Goal: Navigation & Orientation: Understand site structure

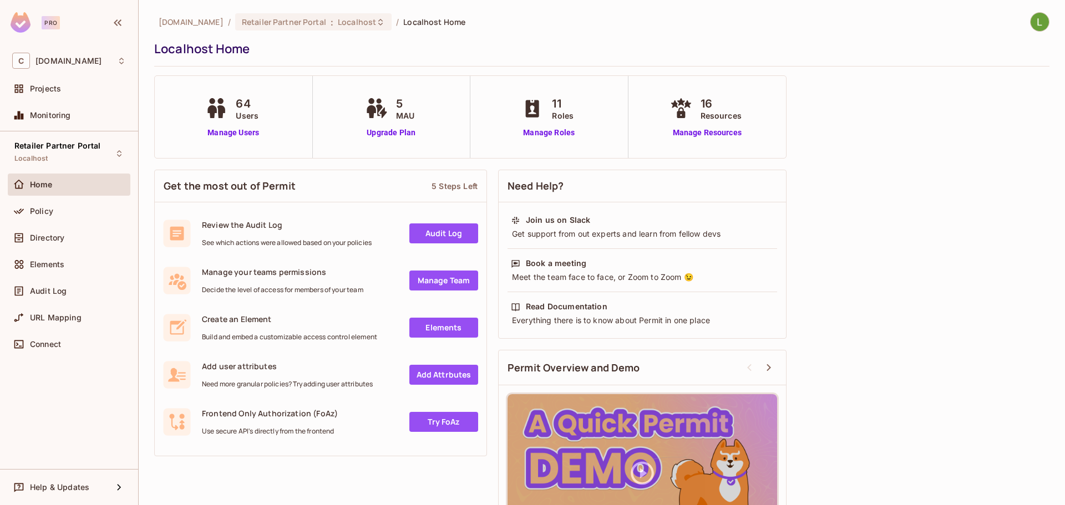
click at [261, 107] on div "64 Users" at bounding box center [233, 108] width 62 height 26
click at [547, 123] on div "11 Roles Manage Roles" at bounding box center [549, 116] width 60 height 43
click at [550, 131] on link "Manage Roles" at bounding box center [549, 133] width 60 height 12
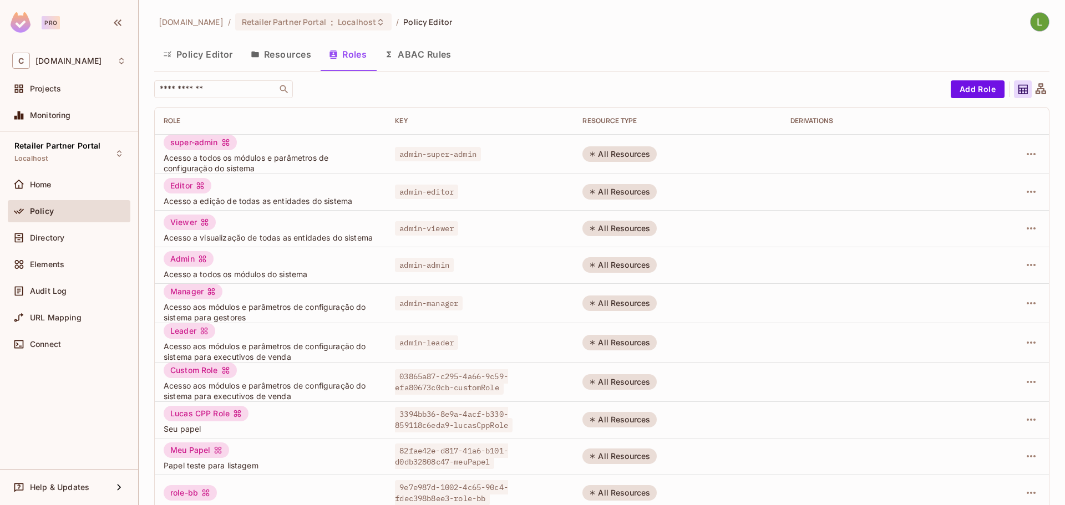
click at [1032, 190] on td at bounding box center [1009, 192] width 80 height 37
click at [1024, 187] on icon "button" at bounding box center [1030, 191] width 13 height 13
click at [312, 44] on div at bounding box center [532, 252] width 1065 height 505
click at [312, 54] on button "Resources" at bounding box center [281, 54] width 78 height 28
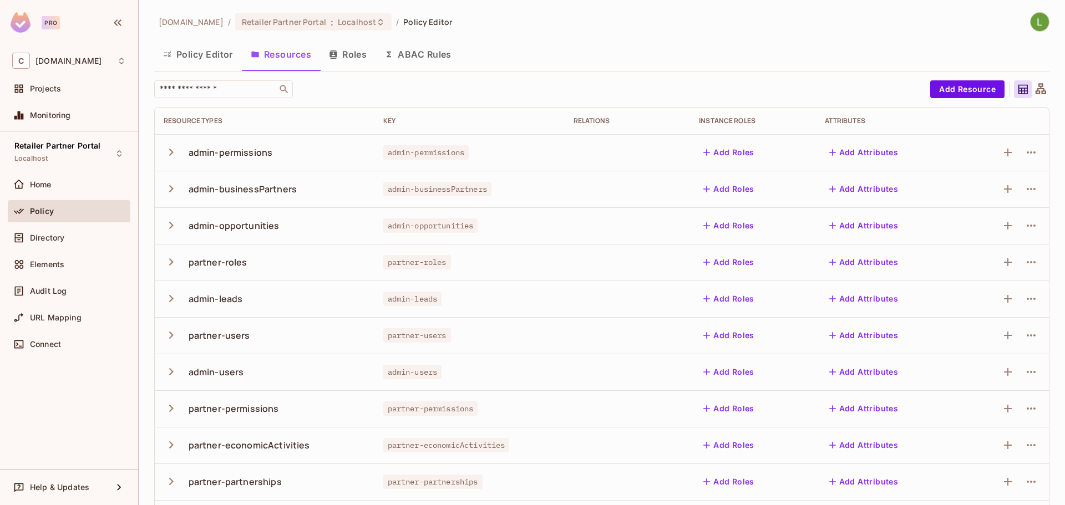
click at [413, 54] on button "ABAC Rules" at bounding box center [417, 54] width 85 height 28
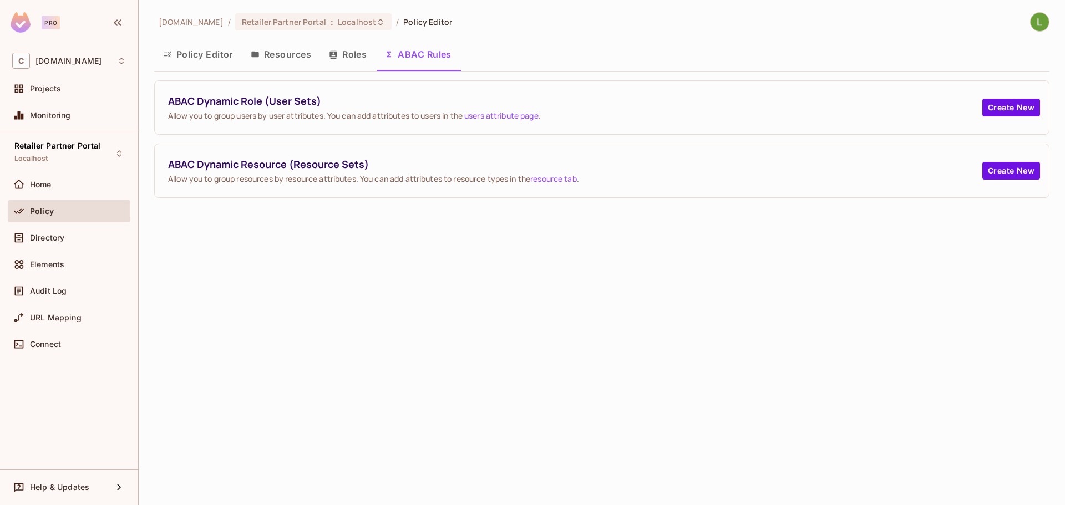
click at [192, 54] on button "Policy Editor" at bounding box center [198, 54] width 88 height 28
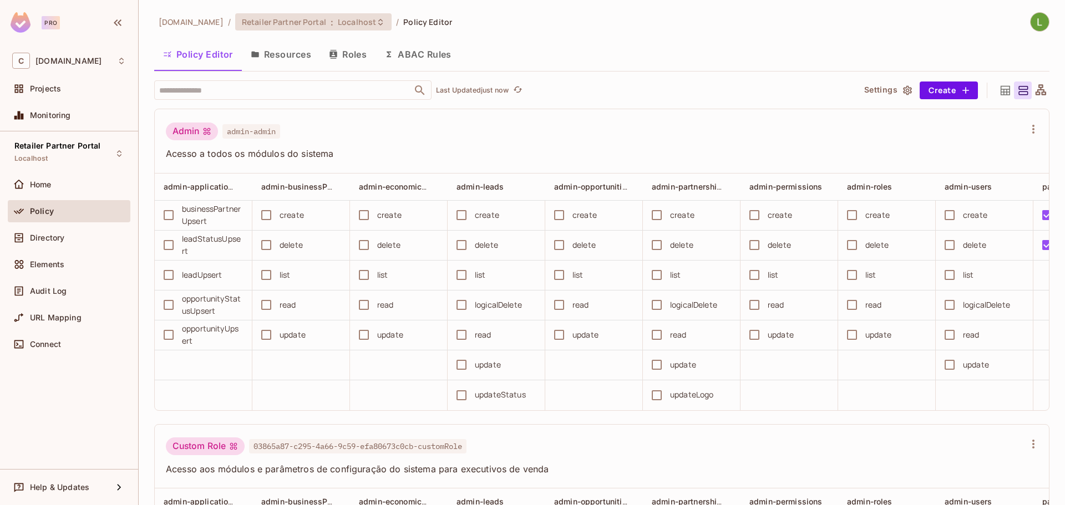
click at [363, 18] on span "Localhost" at bounding box center [357, 22] width 38 height 11
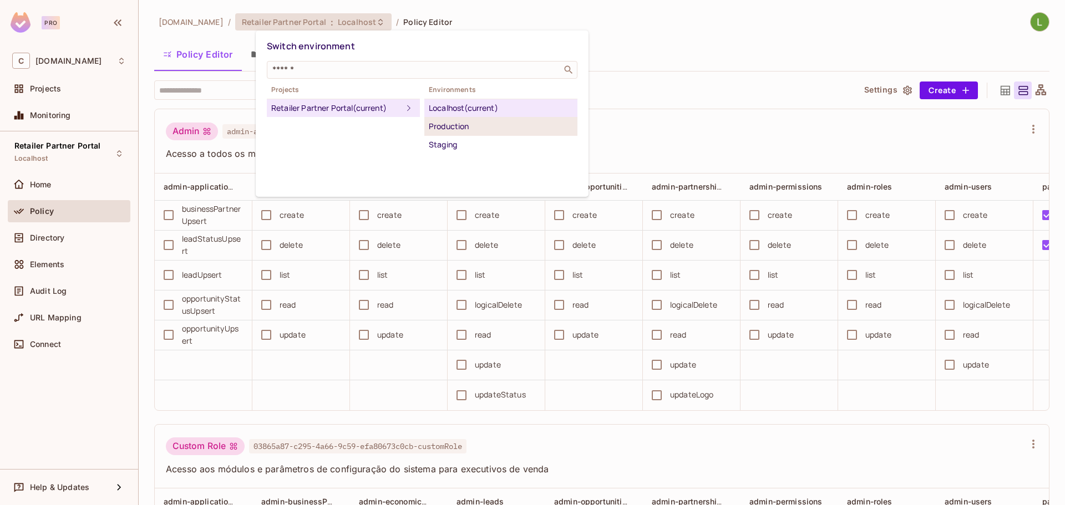
click at [477, 128] on div "Production" at bounding box center [501, 126] width 144 height 13
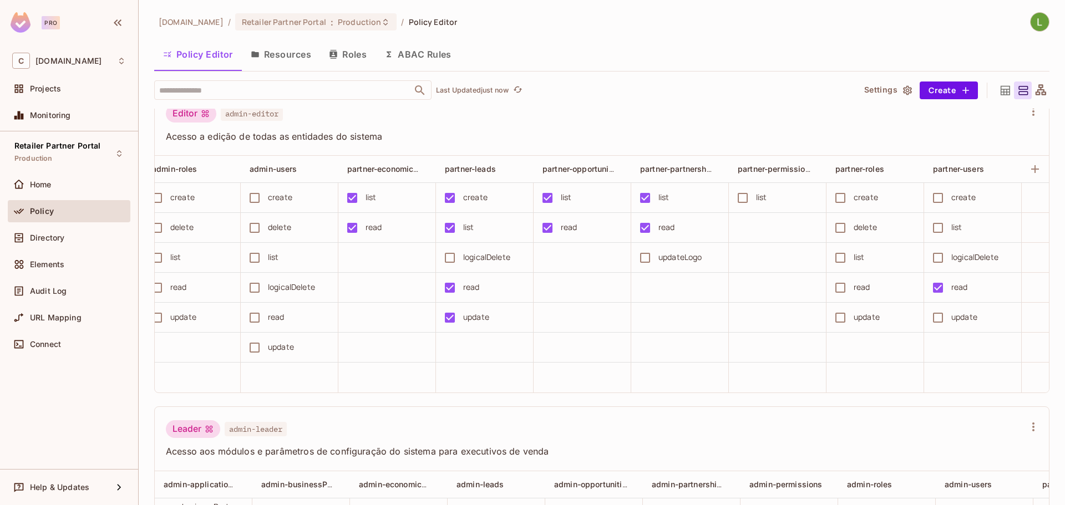
scroll to position [0, 782]
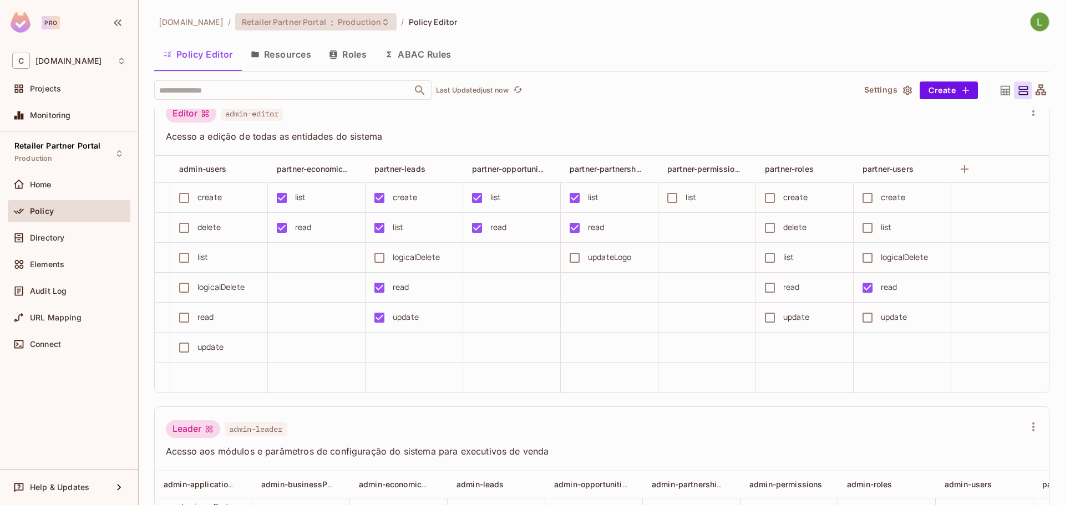
click at [381, 23] on span "Production" at bounding box center [359, 22] width 43 height 11
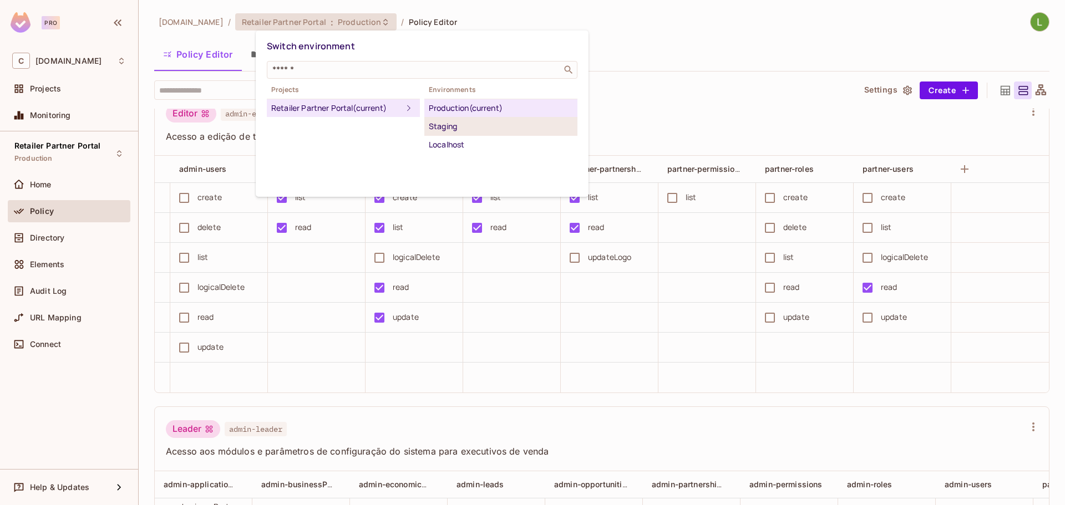
click at [480, 133] on li "Staging" at bounding box center [500, 127] width 153 height 18
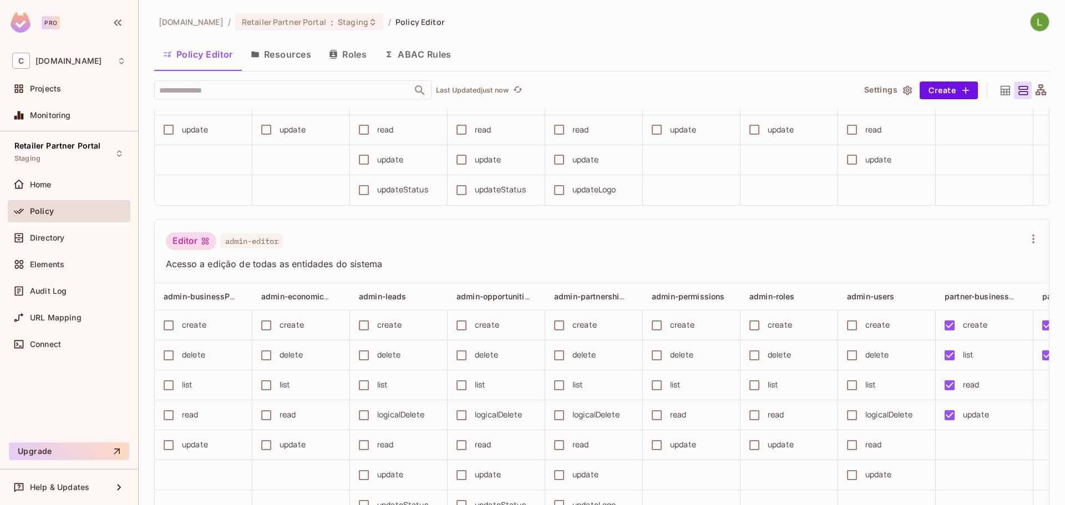
scroll to position [333, 0]
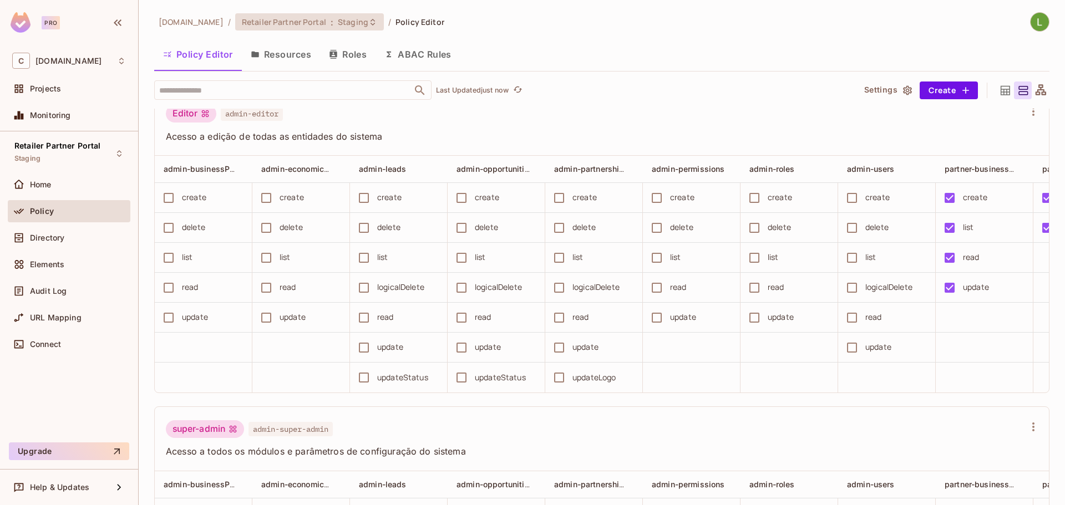
click at [322, 17] on span "Retailer Partner Portal" at bounding box center [284, 22] width 84 height 11
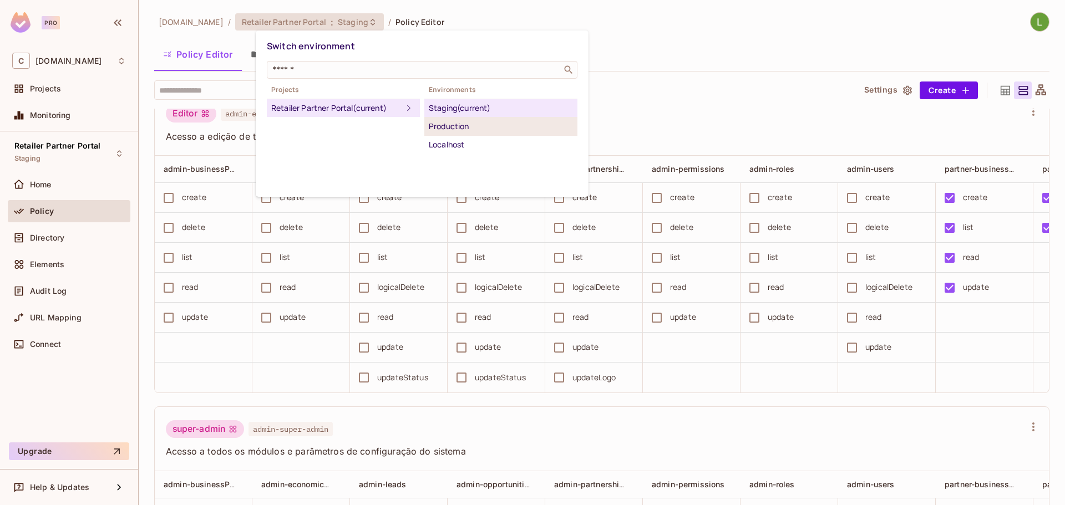
click at [475, 130] on div "Production" at bounding box center [501, 126] width 144 height 13
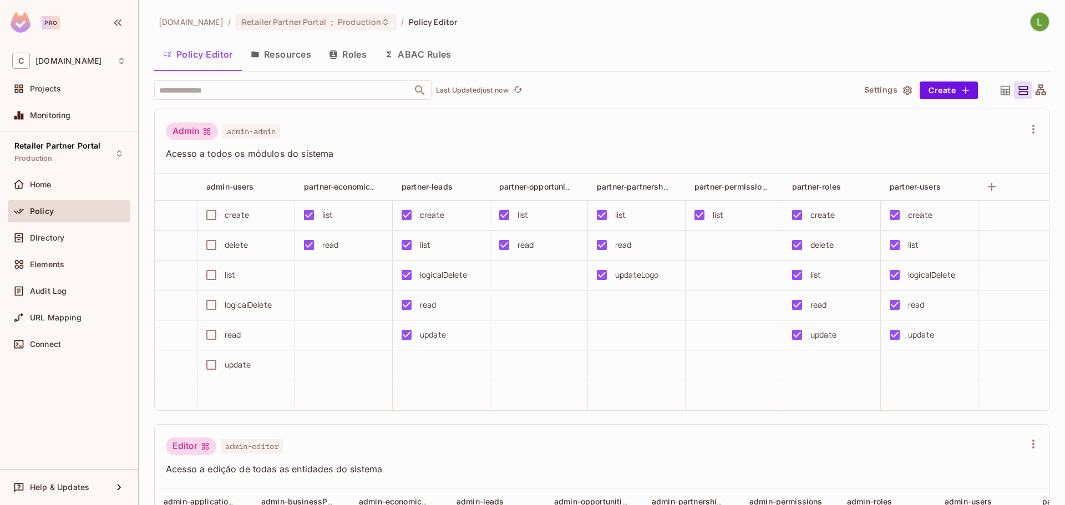
scroll to position [0, 782]
